Goal: Ask a question

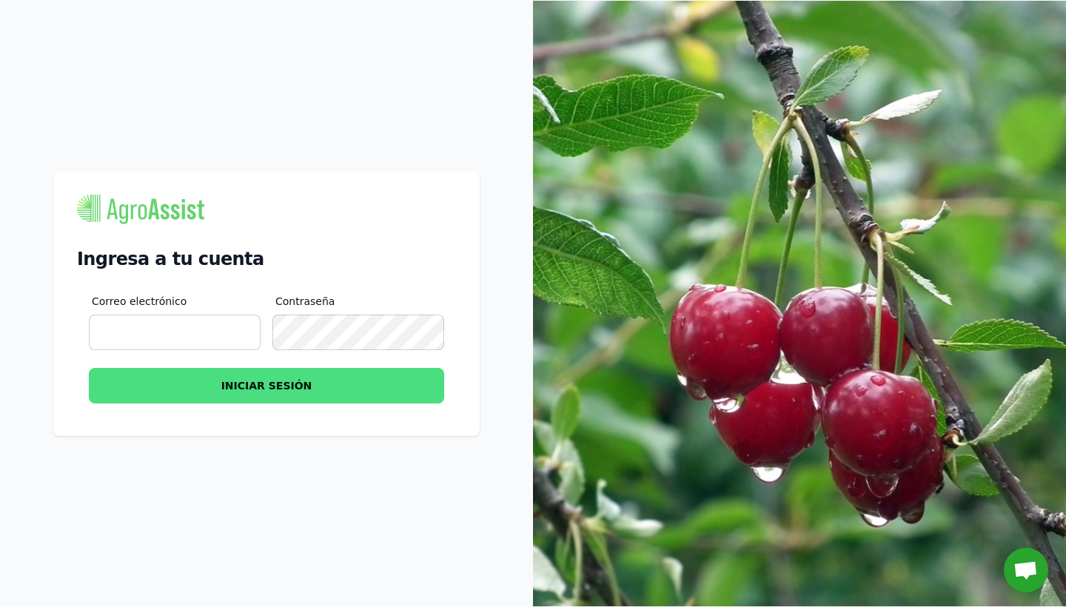
click at [1027, 577] on span "Chat abierto" at bounding box center [1026, 571] width 24 height 21
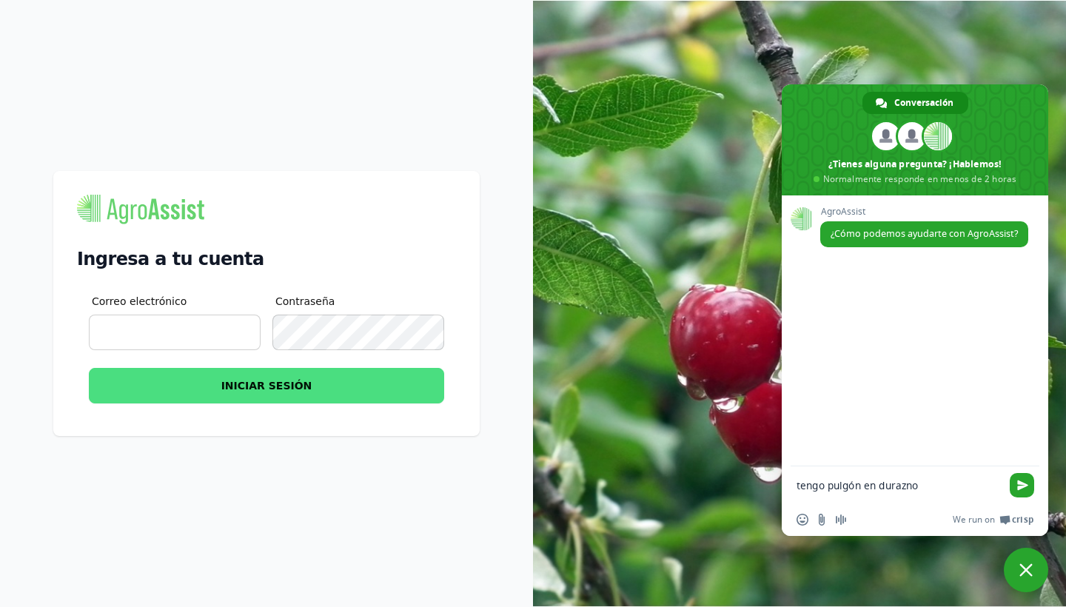
type textarea "tengo pulgón en duraznos"
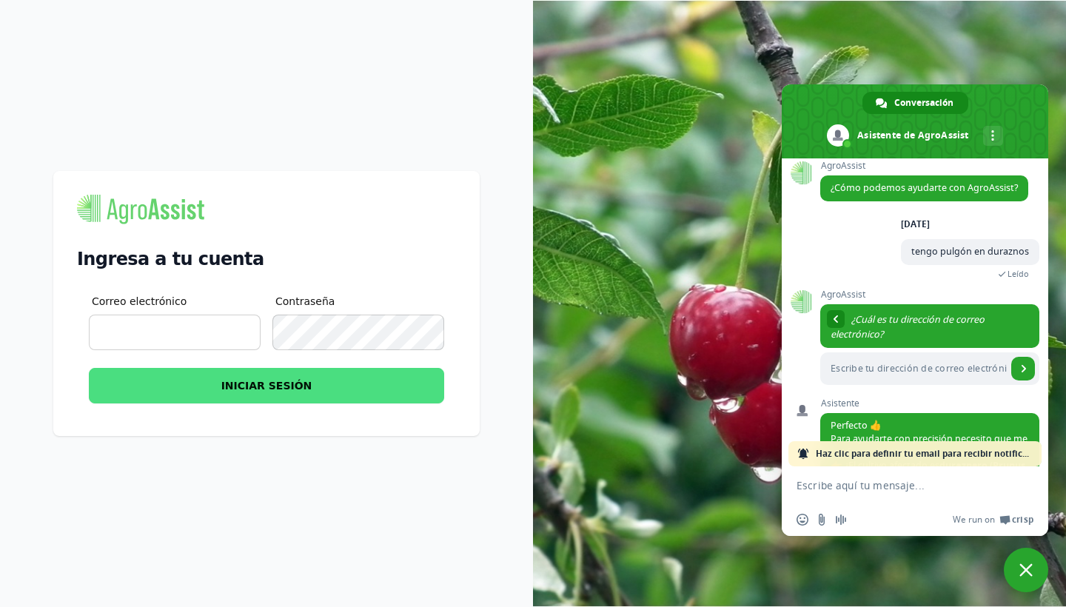
scroll to position [156, 0]
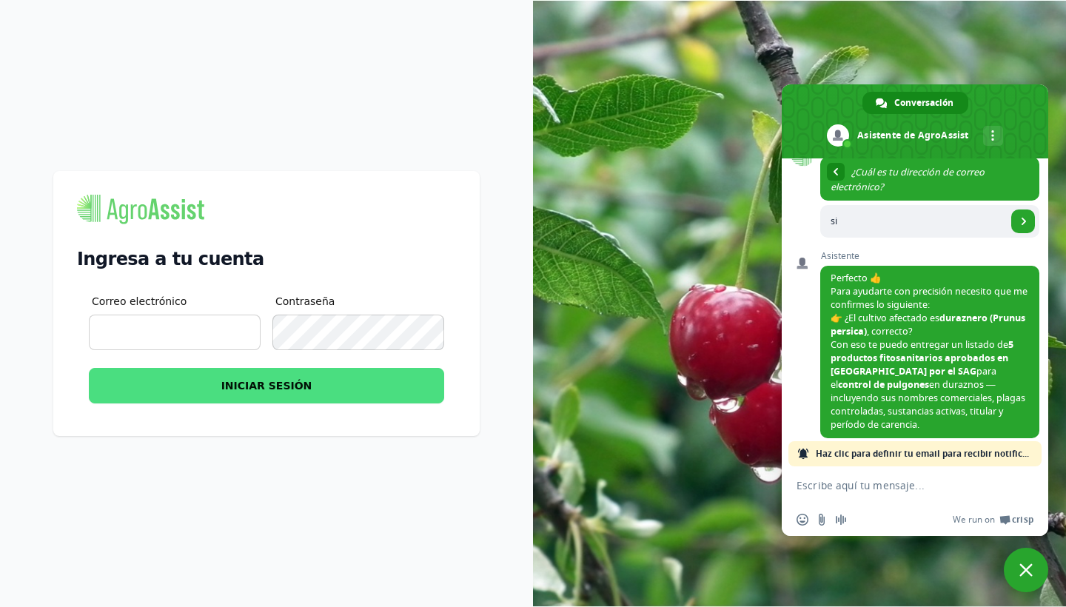
type input "si"
click at [836, 484] on textarea "Escribe aquí tu mensaje..." at bounding box center [899, 485] width 204 height 13
type textarea "si"
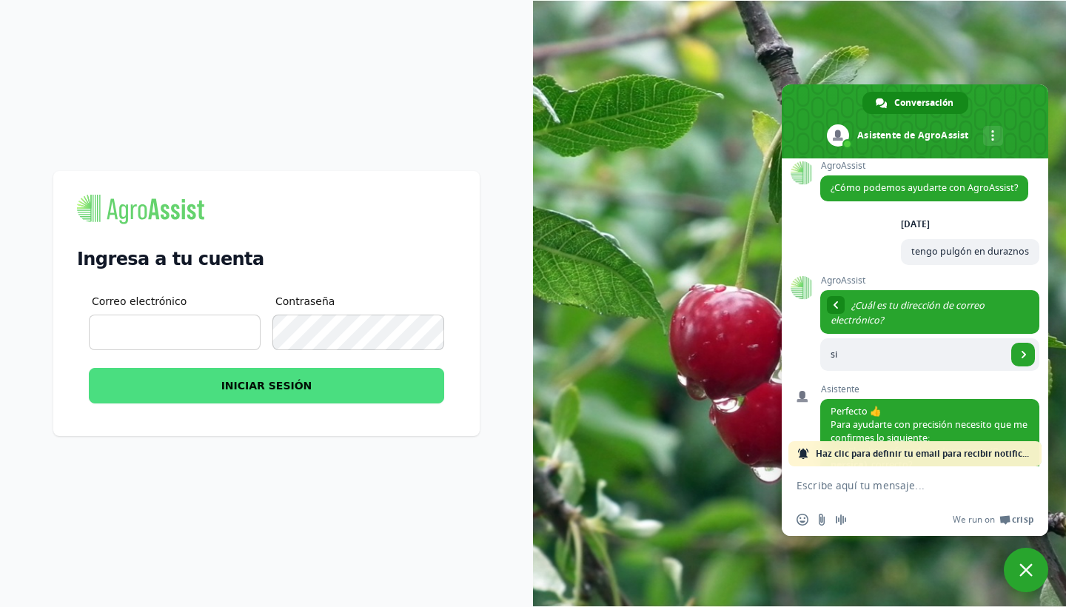
scroll to position [0, 0]
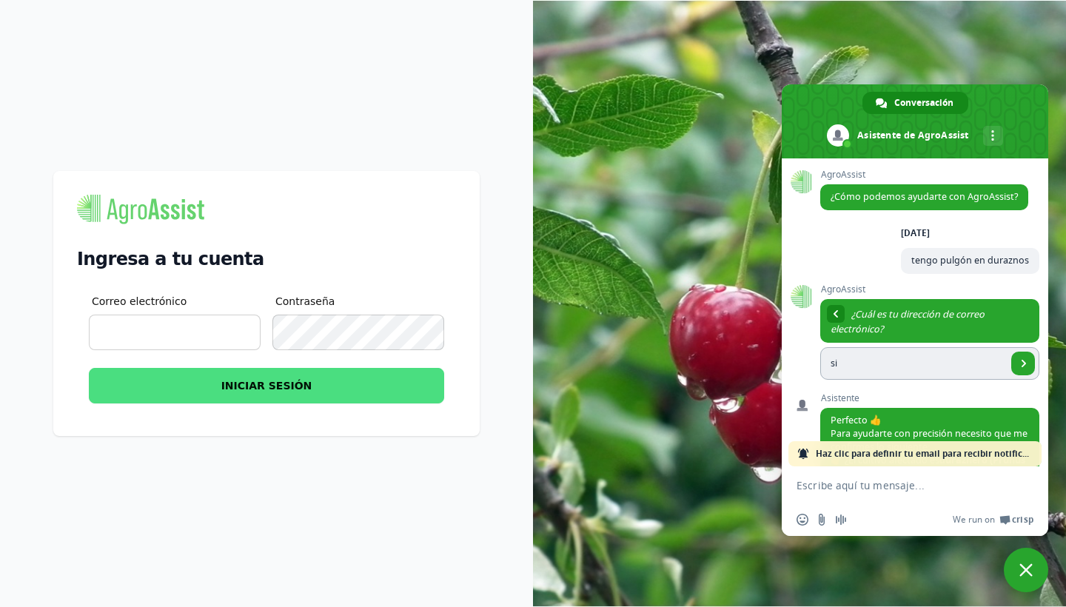
type input "s"
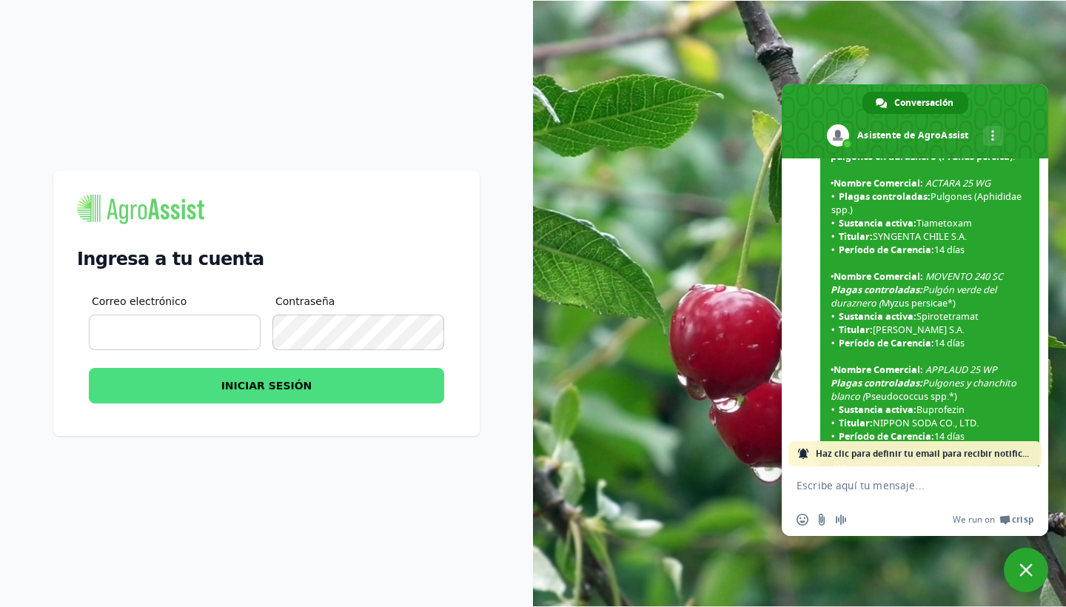
scroll to position [569, 0]
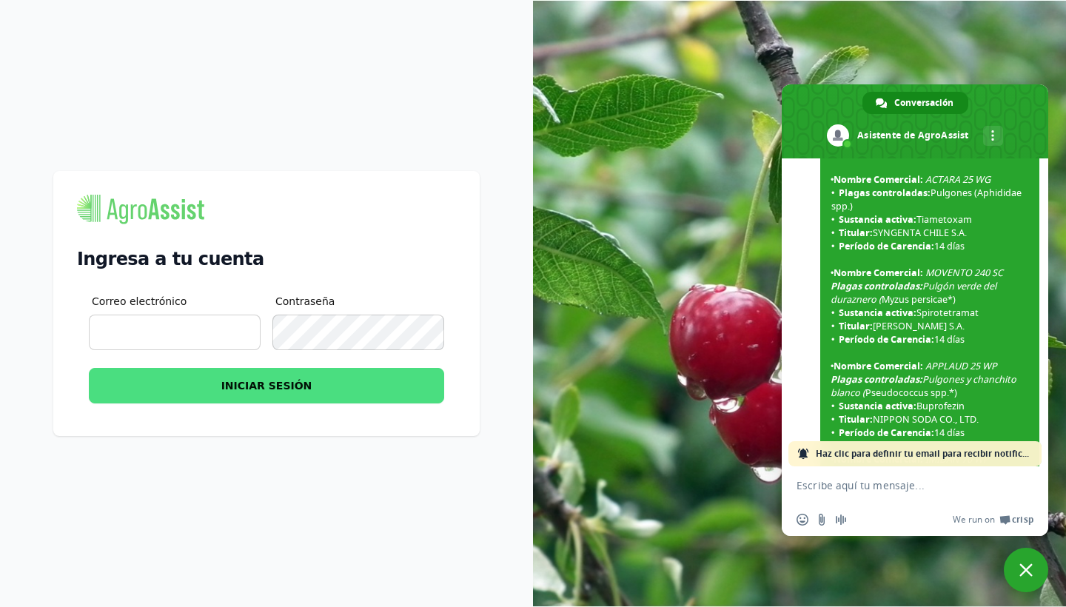
click at [963, 360] on span "APPLAUD 25 WP" at bounding box center [962, 366] width 72 height 13
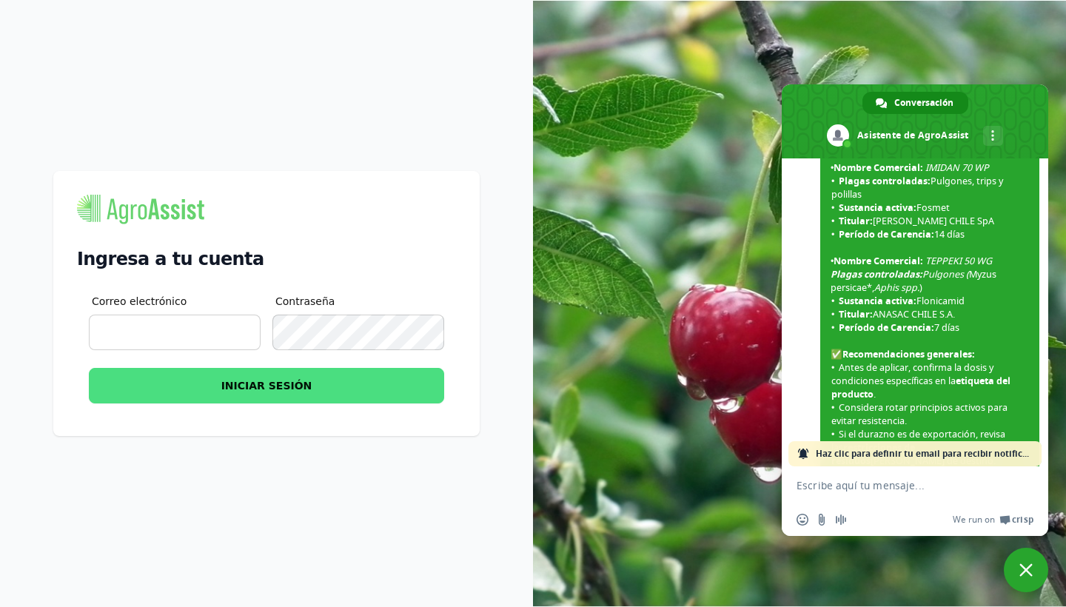
scroll to position [964, 0]
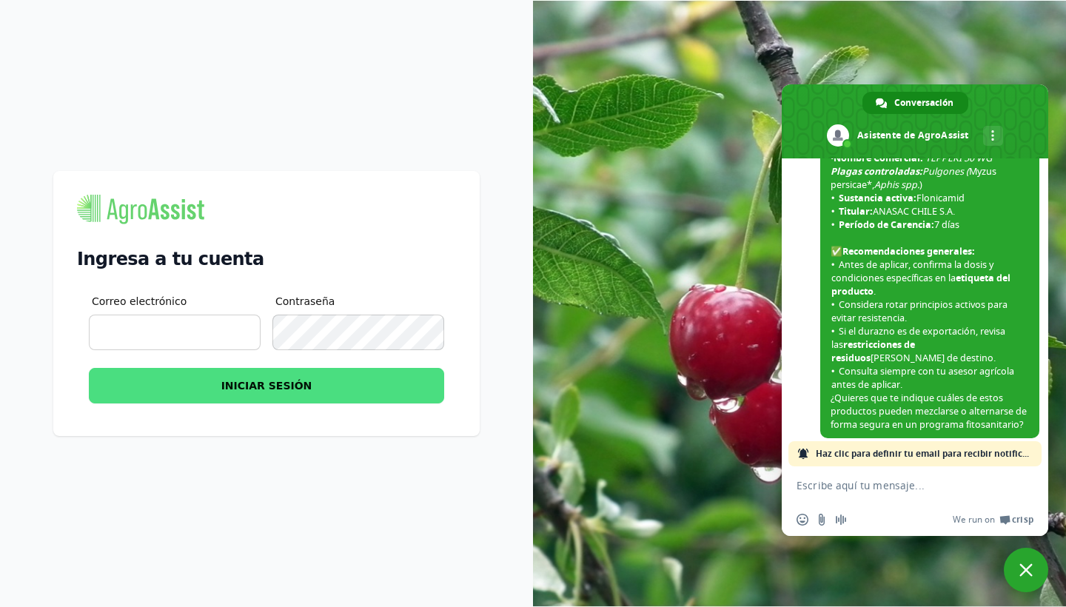
click at [915, 338] on span "restricciones de residuos" at bounding box center [874, 351] width 84 height 26
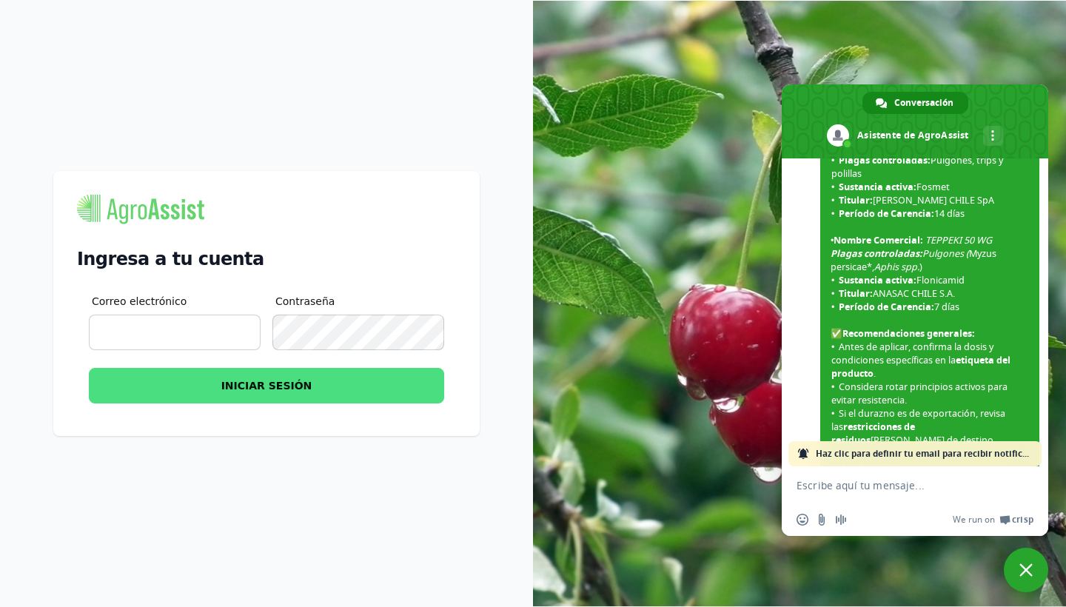
click at [923, 301] on span "Período de Carencia:" at bounding box center [887, 307] width 96 height 13
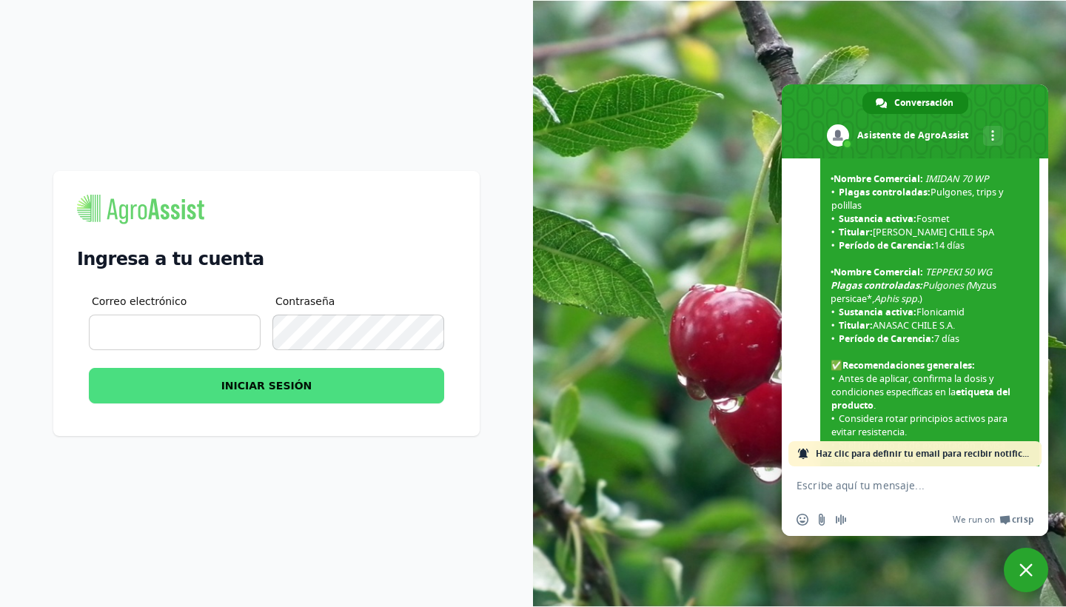
scroll to position [826, 0]
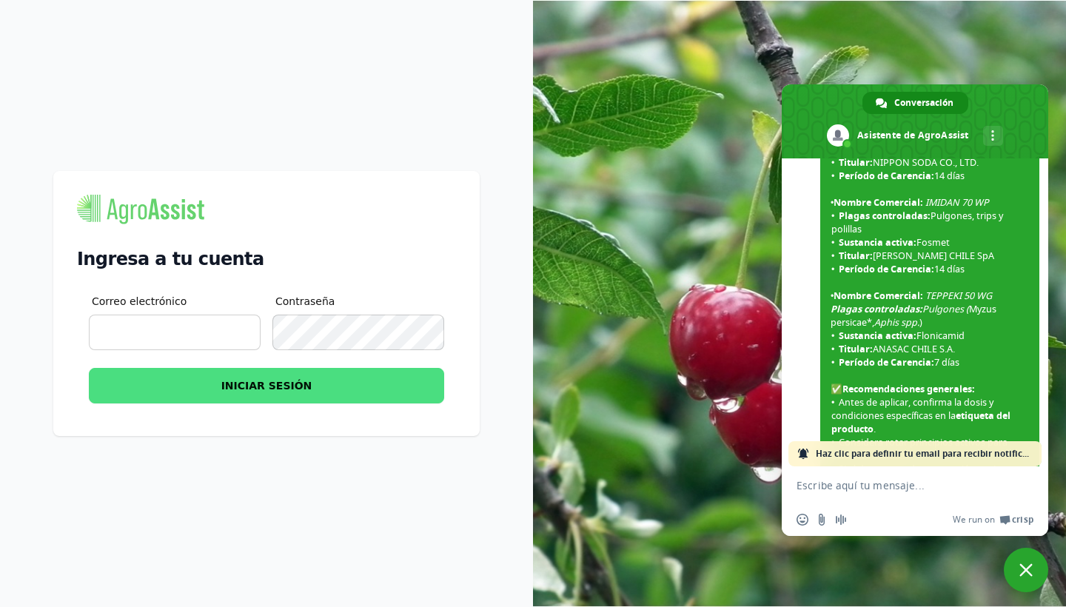
click at [835, 487] on textarea "Escribe aquí tu mensaje..." at bounding box center [899, 485] width 204 height 13
type textarea "como control [MEDICAL_DATA] negra en nogal"
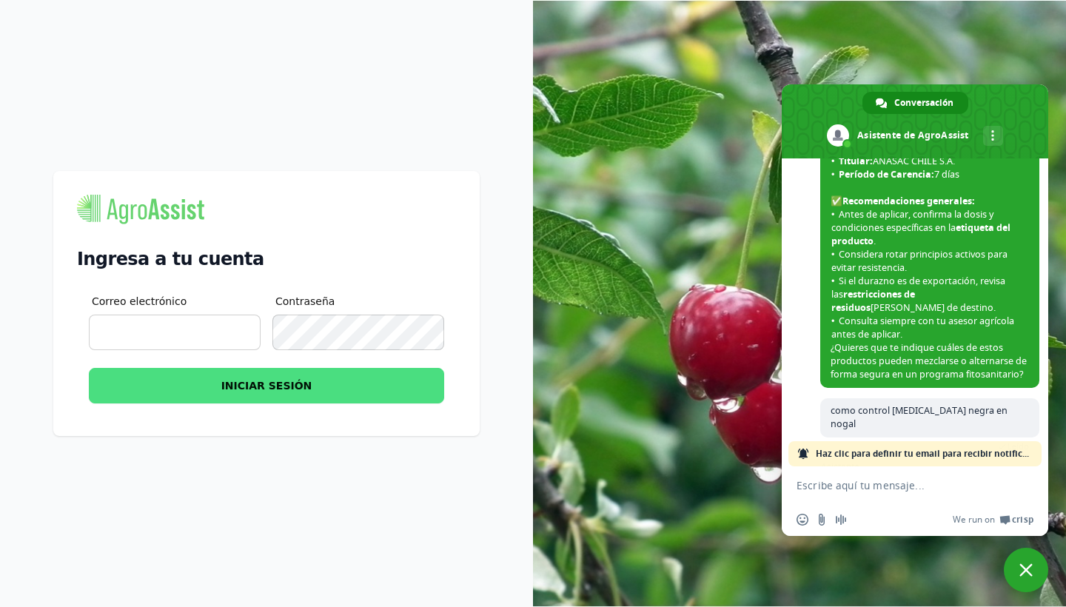
scroll to position [1198, 0]
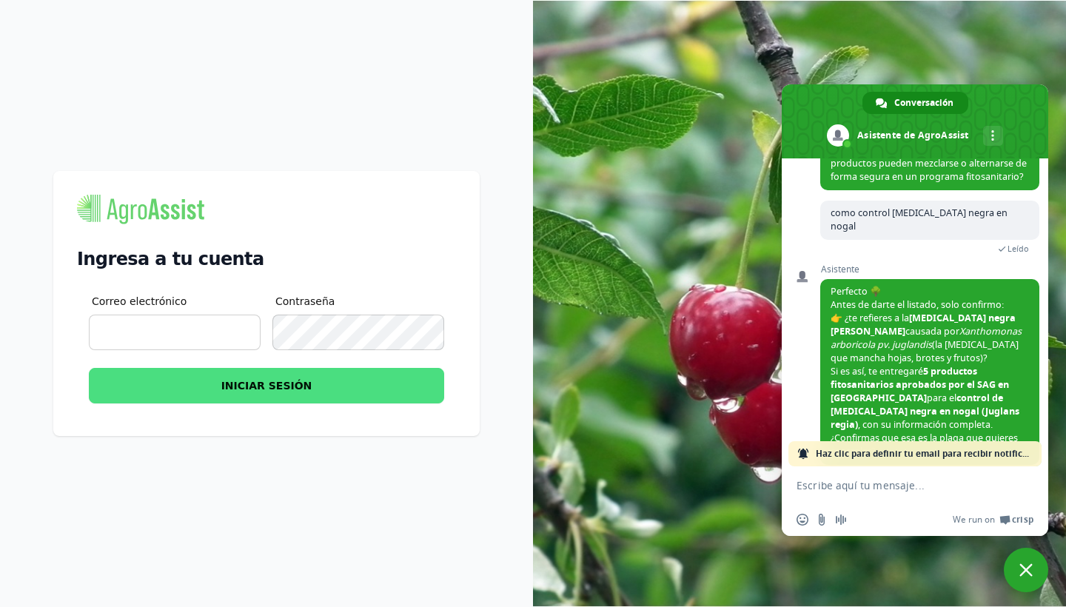
click at [889, 489] on textarea "Escribe aquí tu mensaje..." at bounding box center [899, 485] width 204 height 13
type textarea "si"
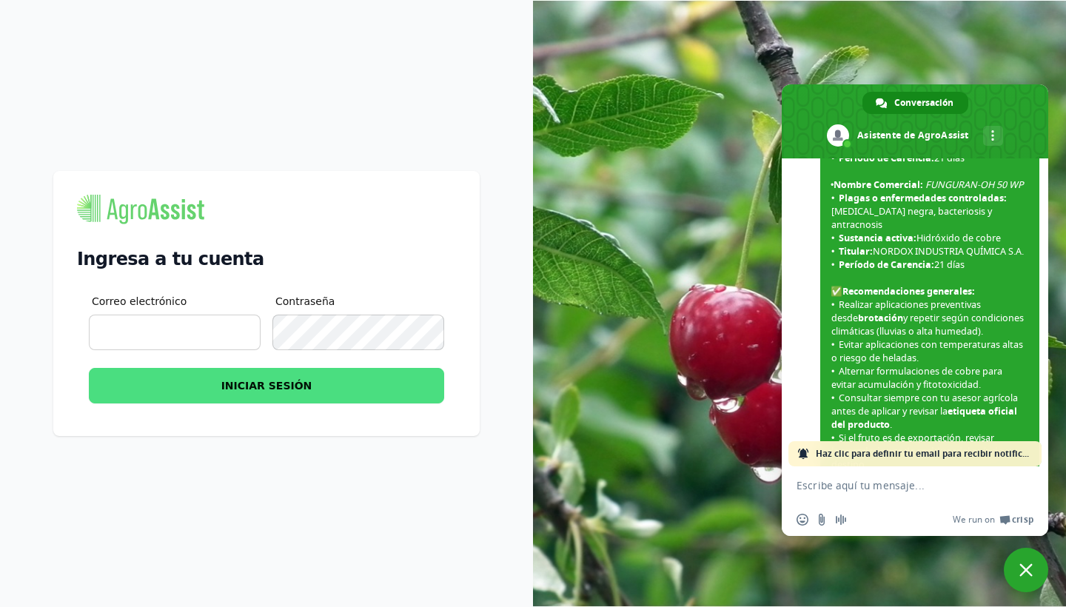
scroll to position [50, 0]
